Goal: Task Accomplishment & Management: Complete application form

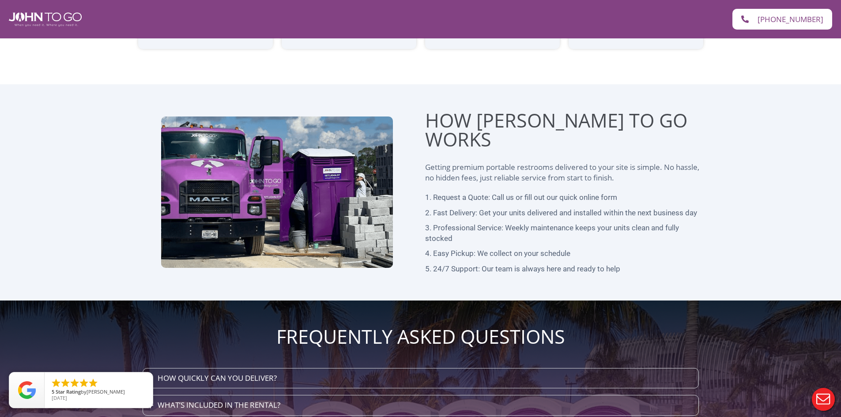
scroll to position [2249, 0]
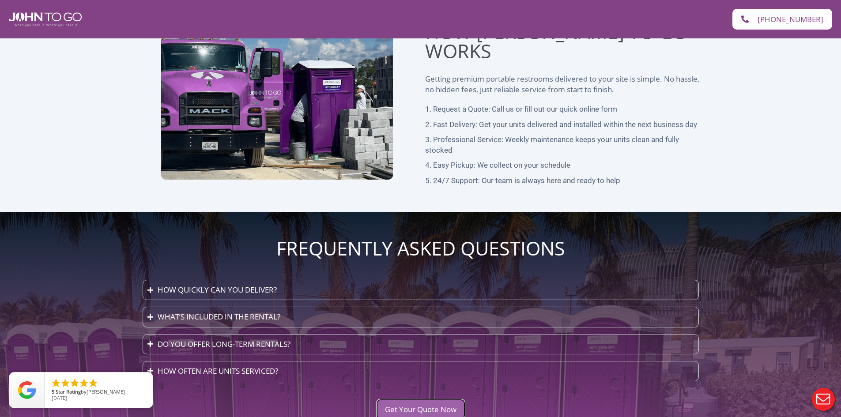
click at [386, 406] on span "Get Your Quote Now" at bounding box center [421, 410] width 72 height 8
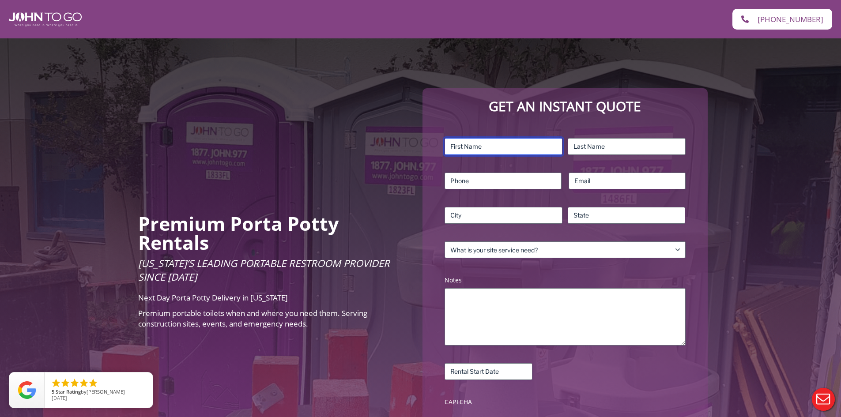
click at [491, 141] on input "First" at bounding box center [504, 146] width 118 height 17
type input "Jax"
type input "[PERSON_NAME]"
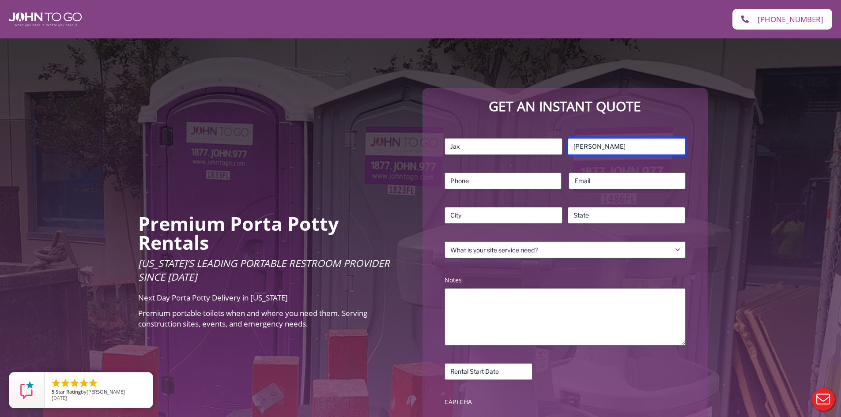
type input "2392931922"
type input "[GEOGRAPHIC_DATA]"
type input "[US_STATE]"
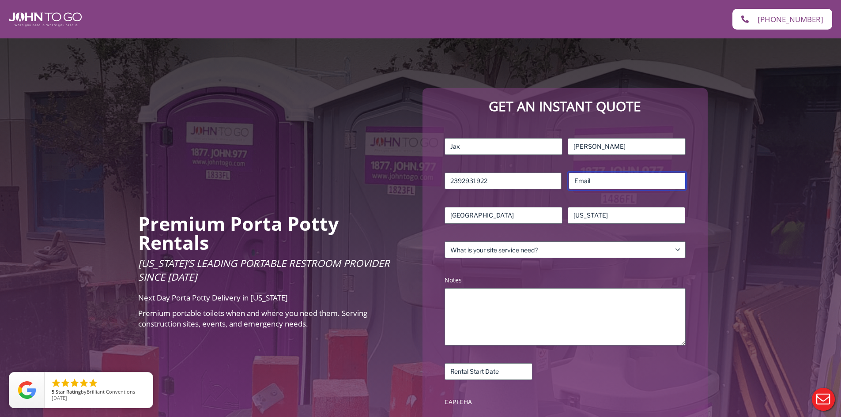
click at [584, 182] on input "Email (Required)" at bounding box center [627, 181] width 117 height 17
type input "[EMAIL_ADDRESS][DOMAIN_NAME]"
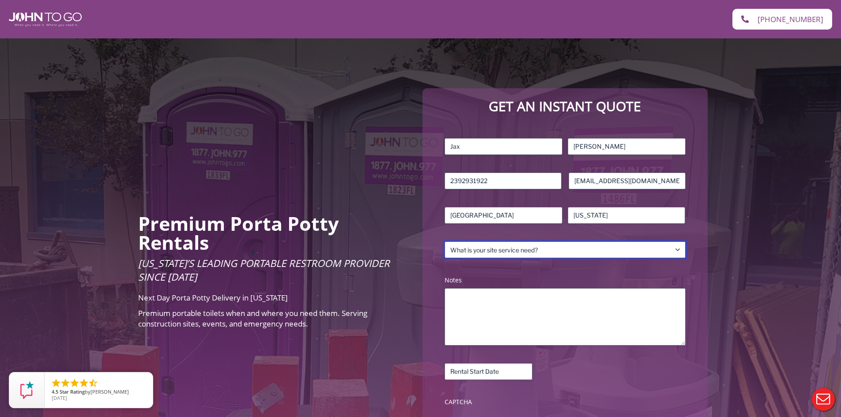
click at [664, 251] on select "What is your site service need? Consumer Construction – Commercial Construction…" at bounding box center [565, 249] width 241 height 17
select select "Residential"
click at [445, 241] on select "What is your site service need? Consumer Construction – Commercial Construction…" at bounding box center [565, 249] width 241 height 17
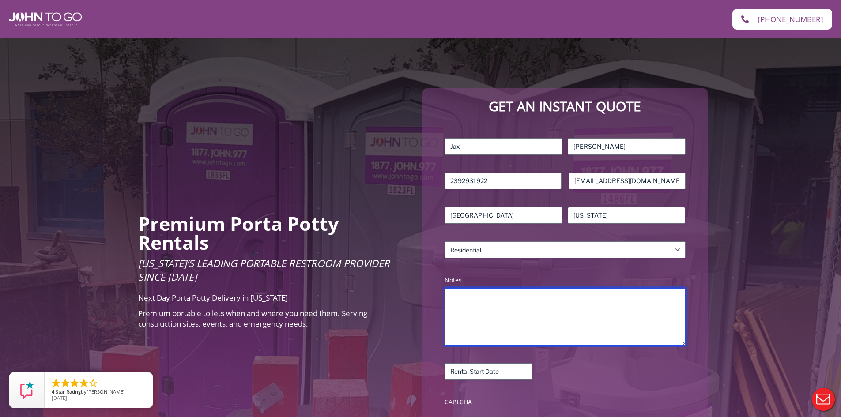
click at [490, 304] on textarea "Notes (Required)" at bounding box center [565, 316] width 241 height 57
click at [509, 301] on textarea "I will be needing 1 pot a potty" at bounding box center [565, 316] width 241 height 57
click at [559, 305] on textarea "I will be needing 1 port a potty" at bounding box center [565, 316] width 241 height 57
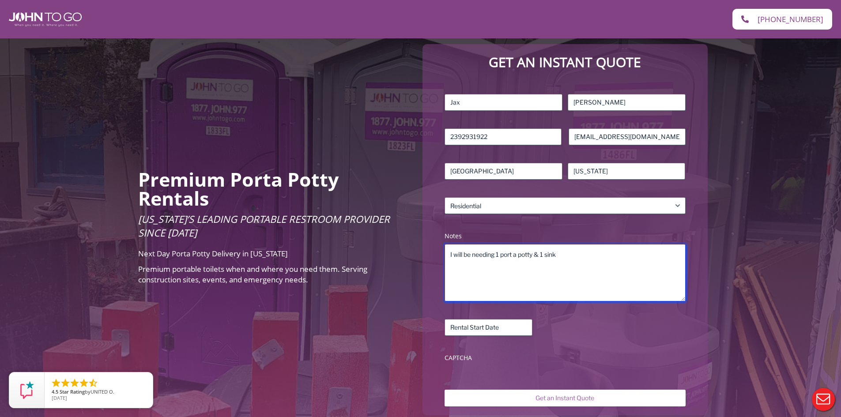
scroll to position [127, 0]
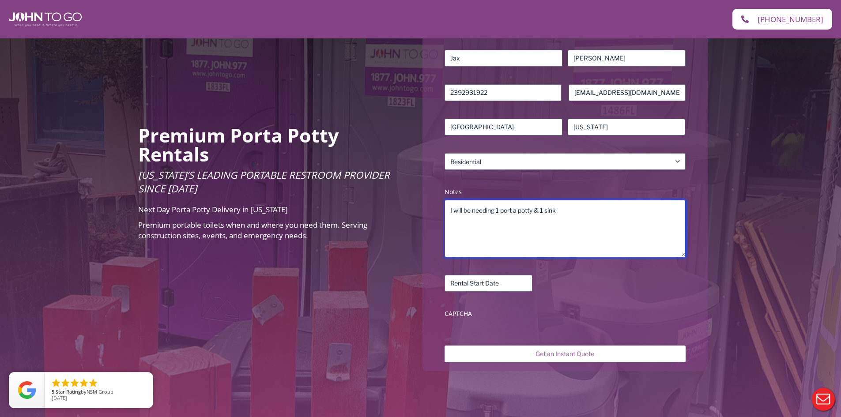
type textarea "I will be needing 1 port a potty & 1 sink"
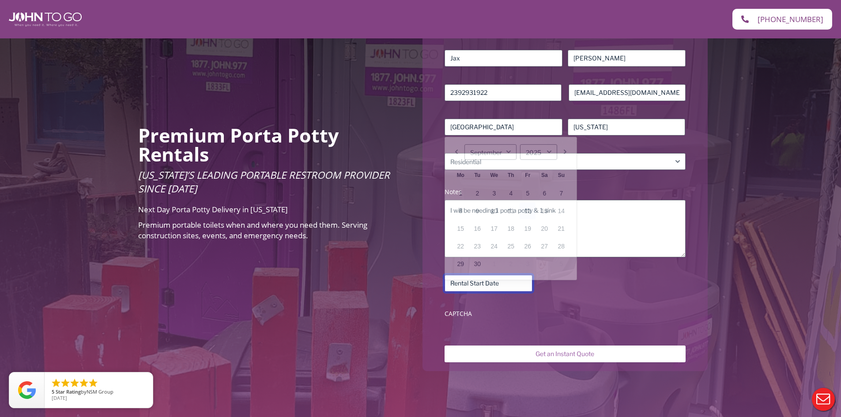
click at [487, 283] on input "Rental Start Date (Required)" at bounding box center [489, 283] width 88 height 17
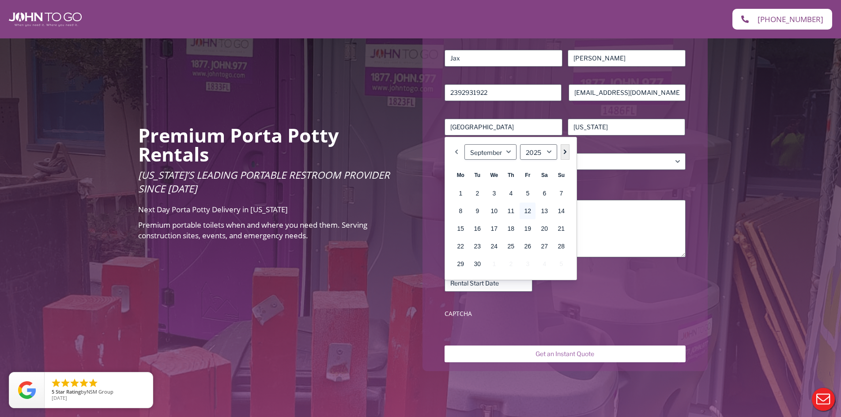
click at [565, 149] on link "Next" at bounding box center [565, 151] width 9 height 15
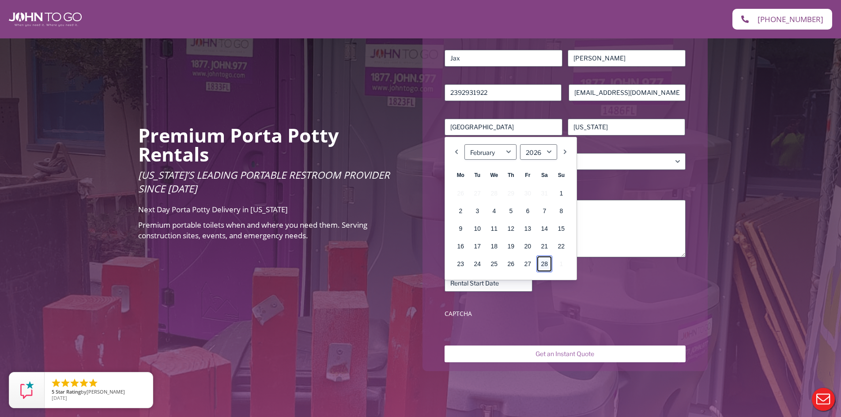
click at [543, 265] on link "28" at bounding box center [544, 264] width 16 height 17
type input "[DATE]"
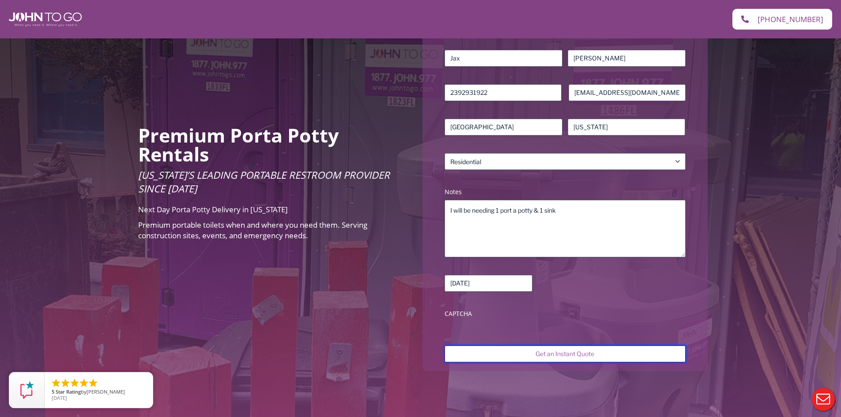
click at [522, 353] on input "Get an Instant Quote" at bounding box center [565, 354] width 241 height 17
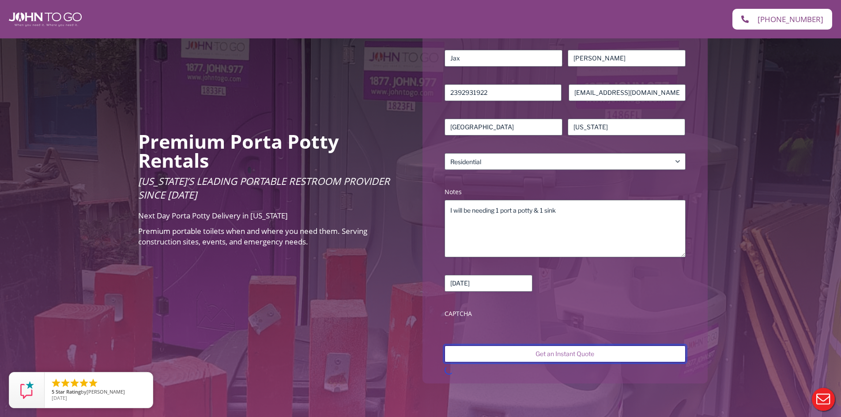
scroll to position [38, 0]
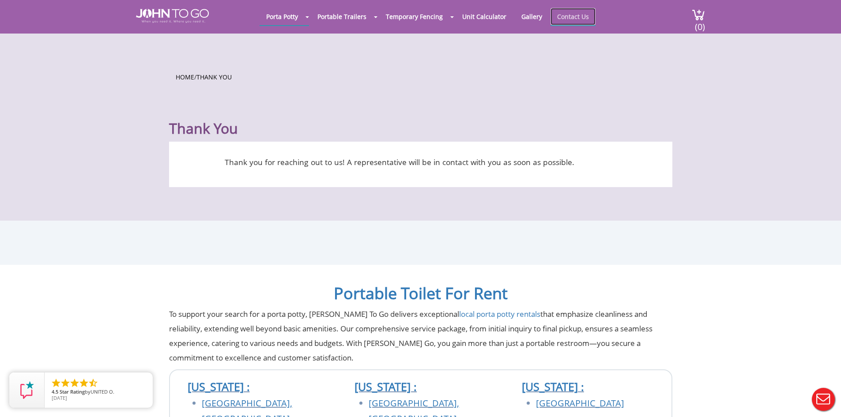
click at [569, 17] on link "Contact Us" at bounding box center [572, 16] width 45 height 17
